Goal: Transaction & Acquisition: Purchase product/service

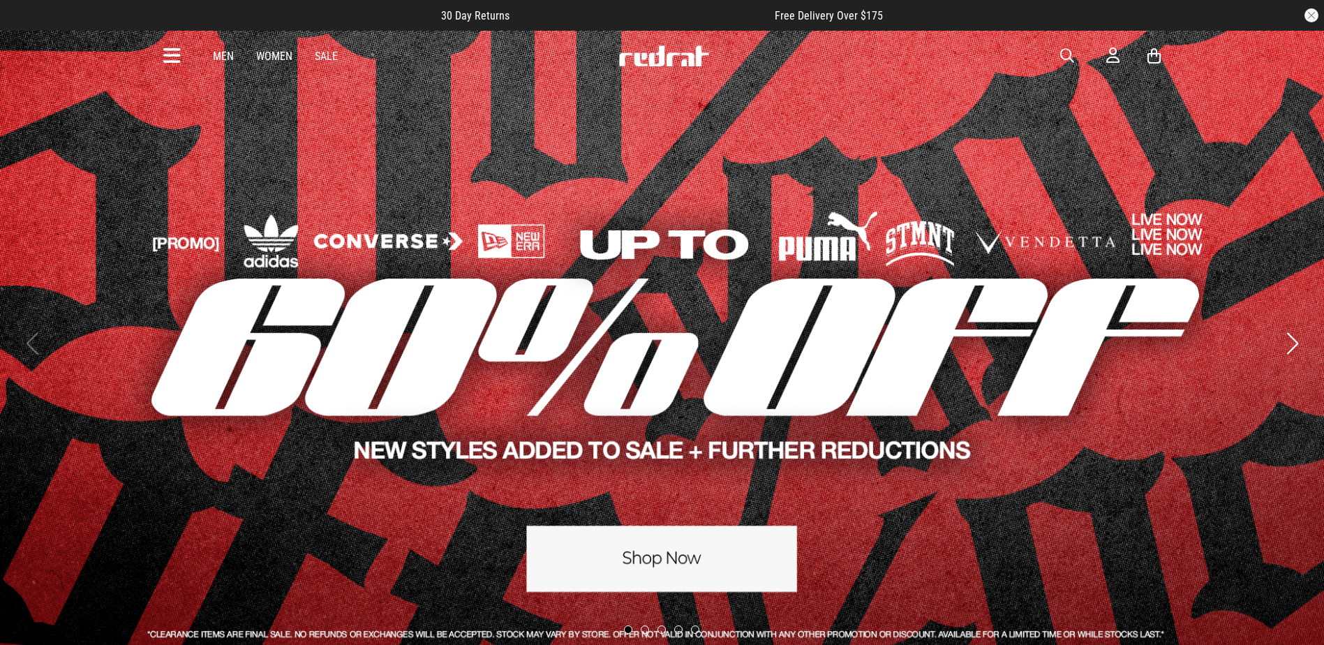
click at [1066, 57] on span "button" at bounding box center [1067, 55] width 14 height 17
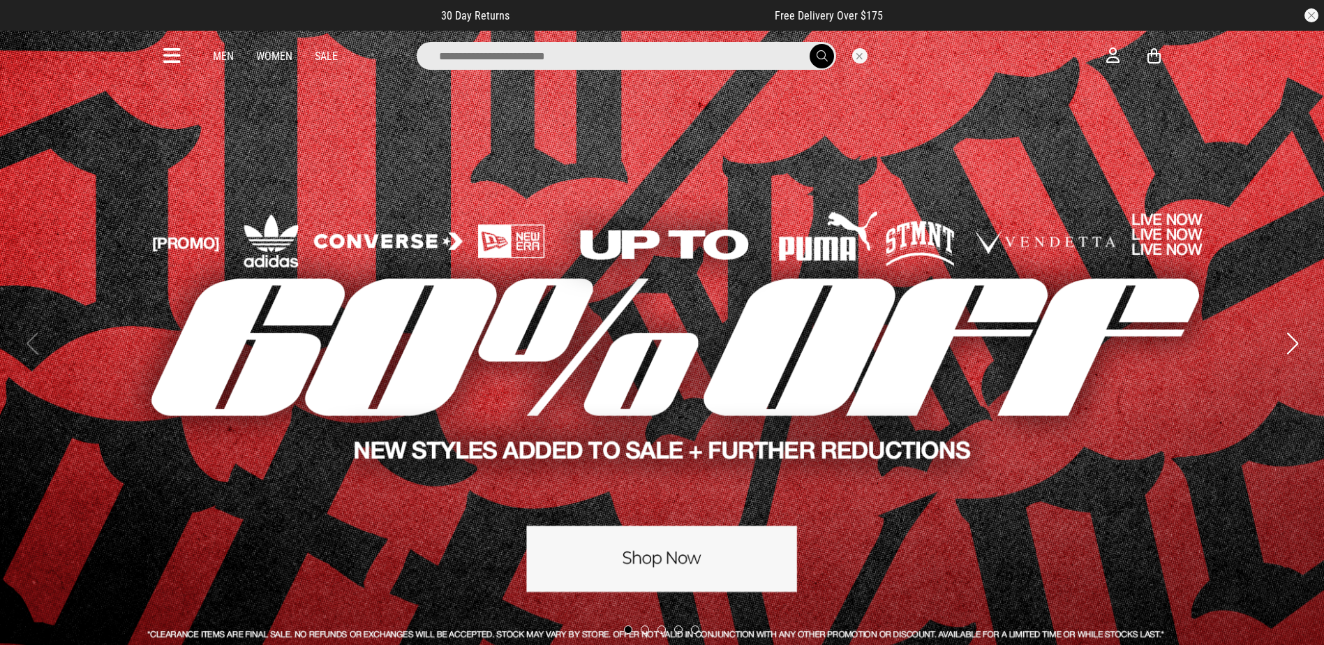
click at [752, 59] on input "search" at bounding box center [626, 56] width 419 height 28
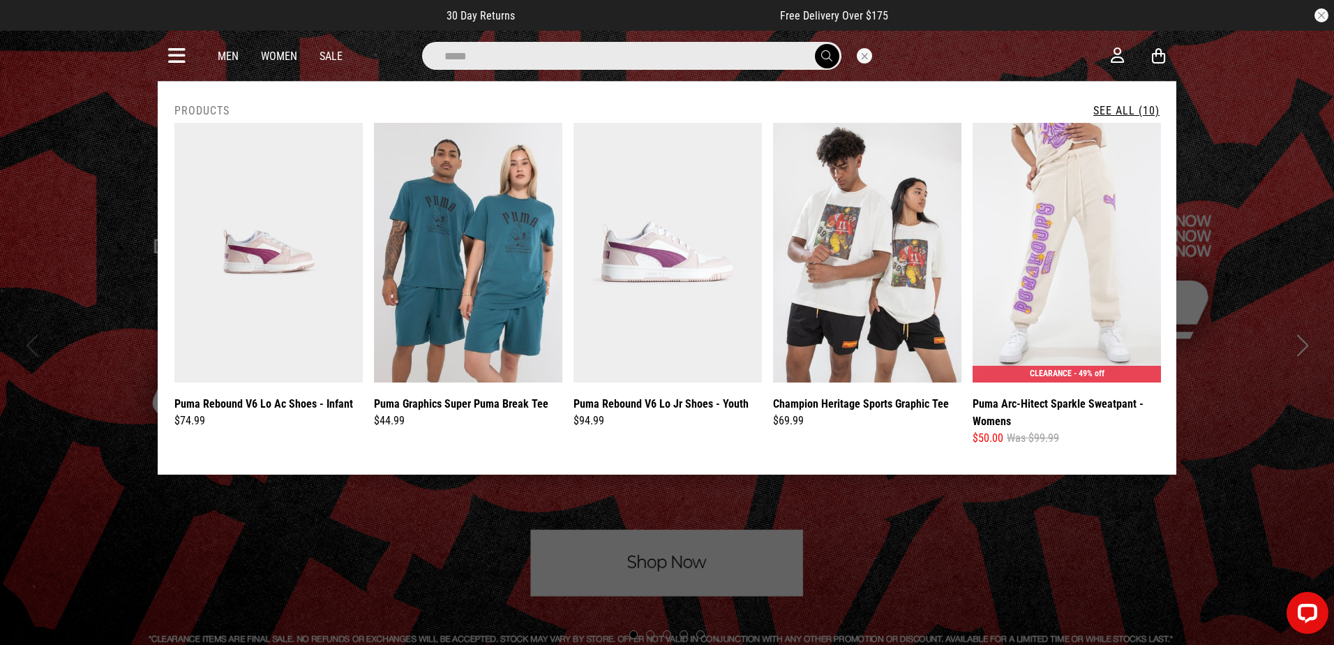
type input "*****"
click at [815, 44] on button "submit" at bounding box center [827, 56] width 24 height 24
